Goal: Use online tool/utility

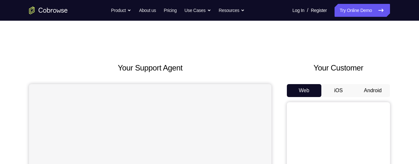
click at [376, 89] on button "Android" at bounding box center [373, 90] width 35 height 13
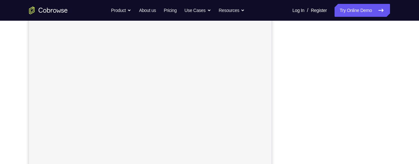
scroll to position [100, 0]
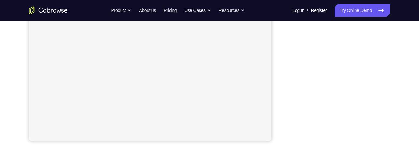
scroll to position [159, 0]
